Goal: Check status: Check status

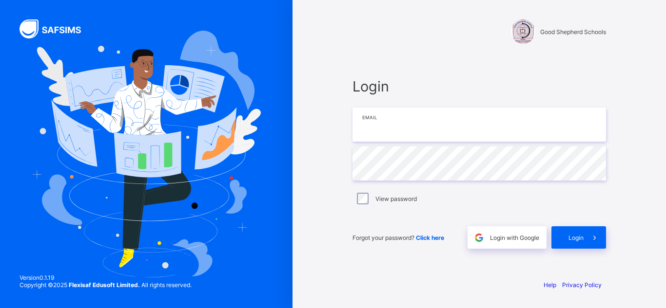
click at [365, 128] on input "email" at bounding box center [478, 125] width 253 height 34
click at [404, 126] on input "email" at bounding box center [478, 125] width 253 height 34
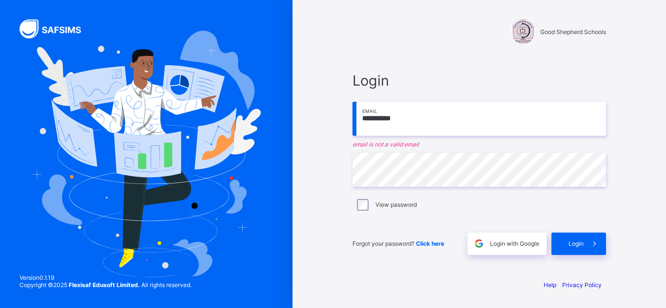
click at [378, 116] on input "**********" at bounding box center [478, 119] width 253 height 34
click at [415, 121] on input "**********" at bounding box center [478, 119] width 253 height 34
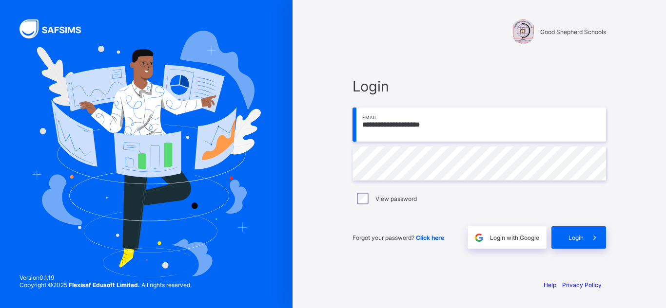
type input "**********"
click at [574, 236] on span "Login" at bounding box center [575, 237] width 15 height 7
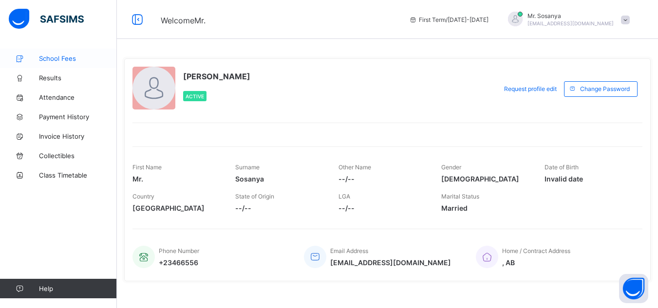
click at [58, 61] on span "School Fees" at bounding box center [78, 59] width 78 height 8
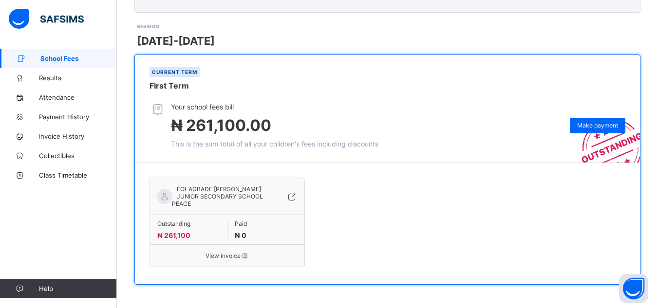
scroll to position [385, 0]
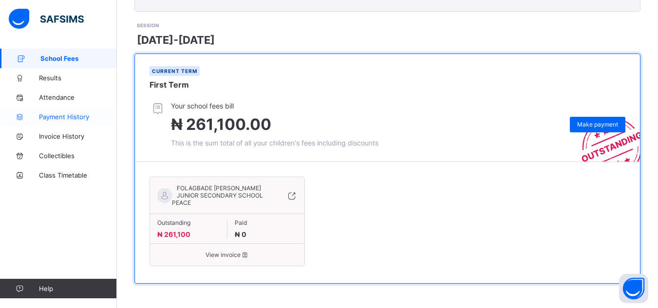
click at [70, 116] on span "Payment History" at bounding box center [78, 117] width 78 height 8
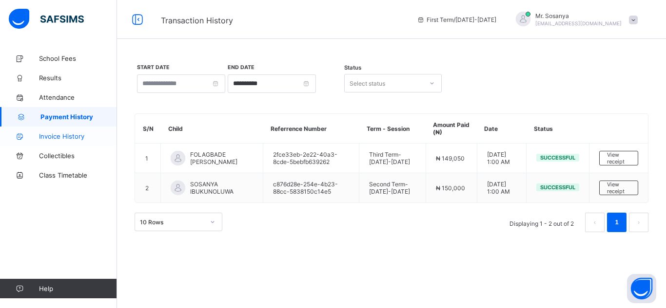
click at [61, 134] on span "Invoice History" at bounding box center [78, 137] width 78 height 8
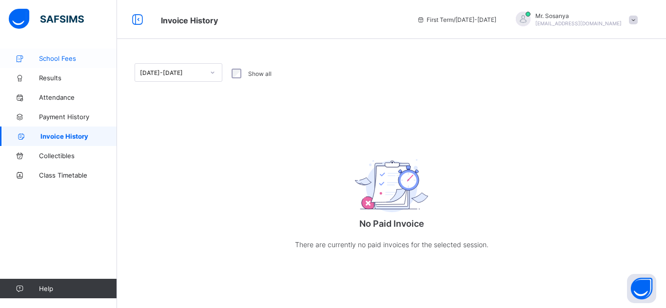
click at [53, 59] on span "School Fees" at bounding box center [78, 59] width 78 height 8
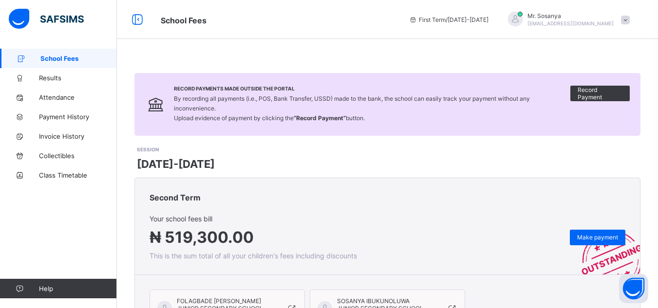
click at [288, 183] on div "Second Term" at bounding box center [387, 196] width 505 height 37
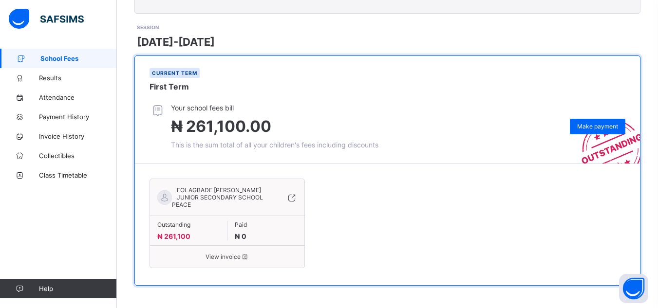
scroll to position [385, 0]
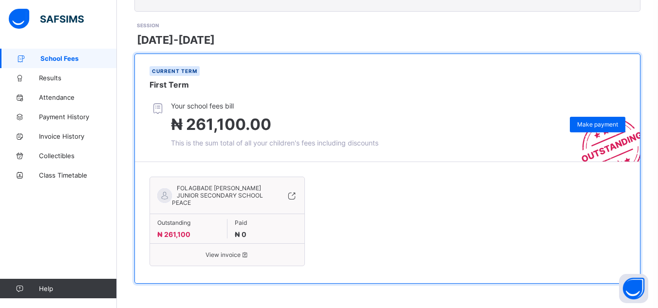
click at [219, 255] on span "View invoice" at bounding box center [227, 254] width 140 height 7
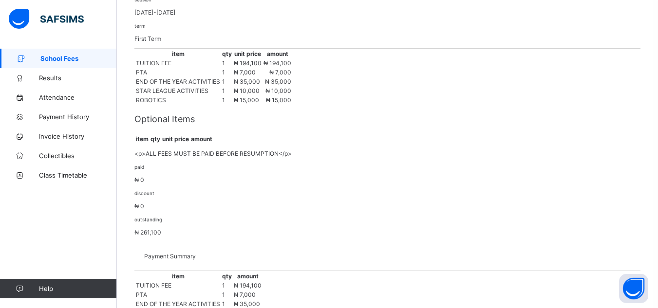
scroll to position [175, 0]
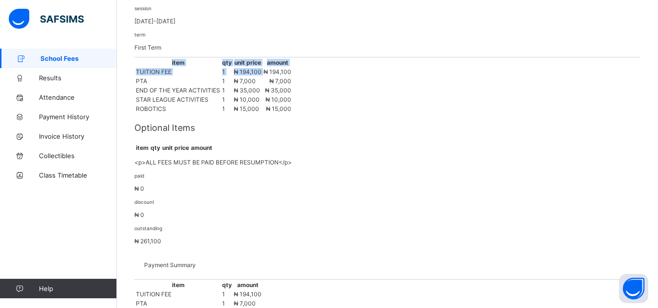
drag, startPoint x: 410, startPoint y: 134, endPoint x: 448, endPoint y: 165, distance: 48.6
click at [448, 165] on div "invoice for FOLAGBADE SOSANYA DAVID's class. session 2025-2026 term First Term …" at bounding box center [387, 111] width 506 height 267
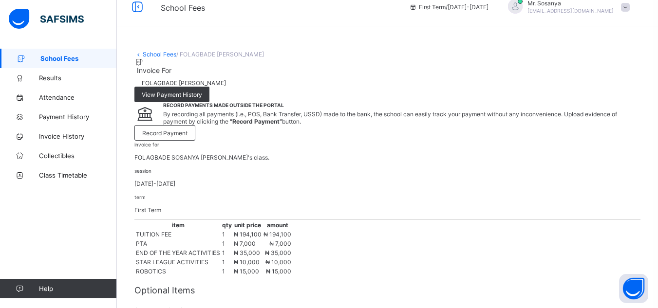
scroll to position [0, 0]
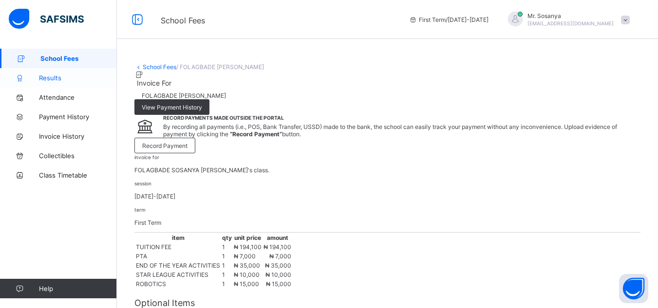
click at [50, 77] on span "Results" at bounding box center [78, 78] width 78 height 8
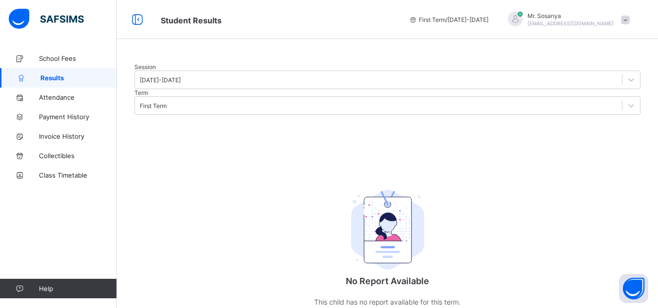
click at [192, 63] on div at bounding box center [387, 63] width 506 height 0
click at [188, 63] on div at bounding box center [387, 63] width 506 height 0
click at [295, 205] on div "Session 2025-2026 Term First Term No Report Available This child has no report …" at bounding box center [387, 195] width 506 height 265
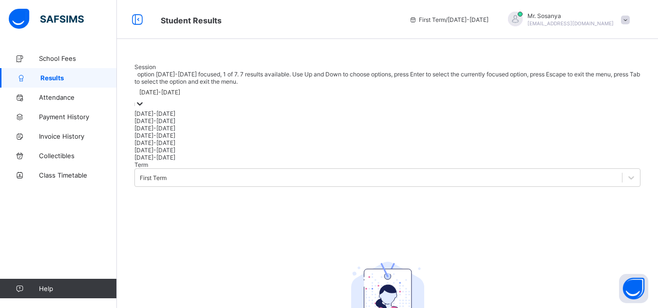
click at [145, 109] on icon at bounding box center [140, 104] width 10 height 10
click at [174, 125] on div "2024-2025" at bounding box center [387, 120] width 506 height 7
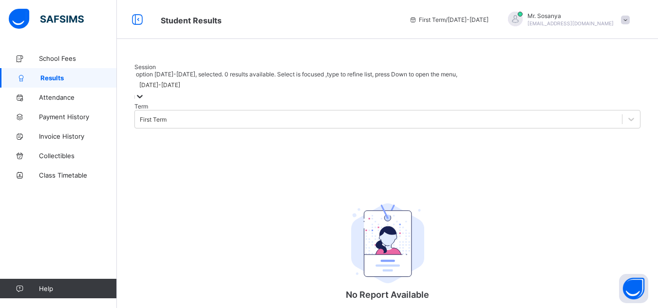
click at [188, 63] on div at bounding box center [387, 63] width 506 height 0
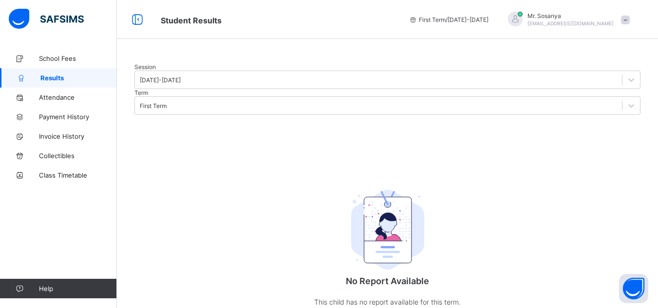
click at [188, 63] on div at bounding box center [387, 63] width 506 height 0
click at [60, 59] on span "School Fees" at bounding box center [78, 59] width 78 height 8
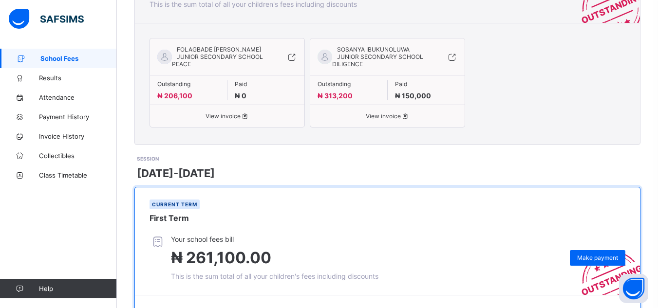
scroll to position [230, 0]
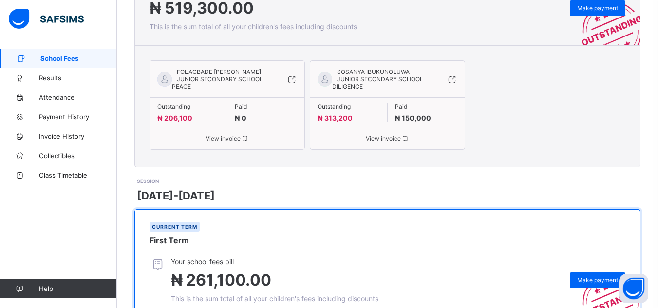
click at [374, 141] on span "View invoice" at bounding box center [388, 138] width 140 height 7
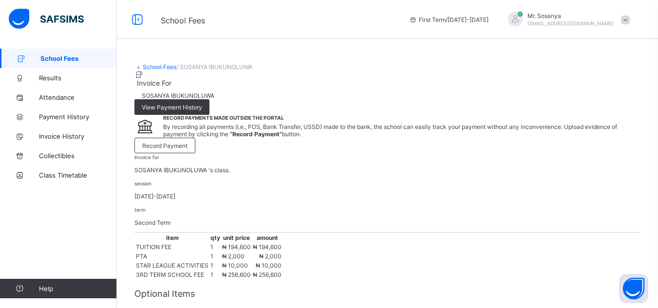
click at [72, 58] on span "School Fees" at bounding box center [78, 59] width 77 height 8
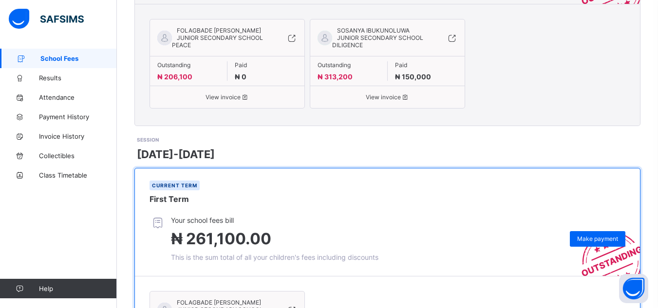
scroll to position [385, 0]
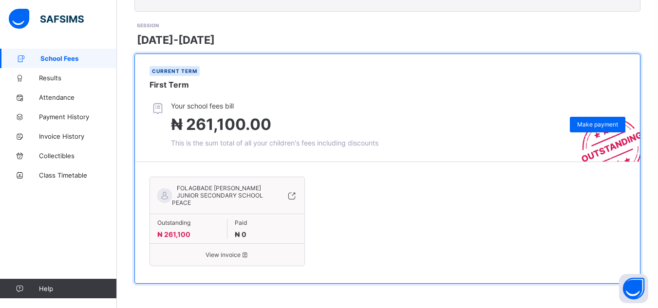
click at [233, 255] on span "View invoice" at bounding box center [227, 254] width 140 height 7
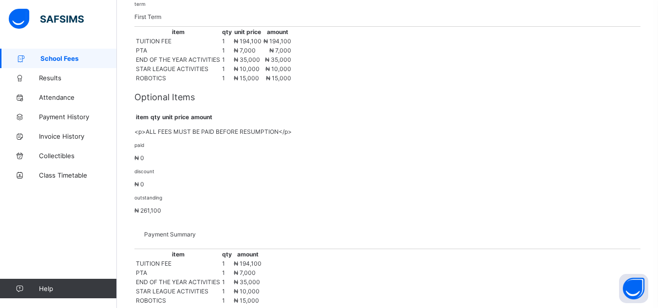
scroll to position [204, 0]
